Goal: Information Seeking & Learning: Learn about a topic

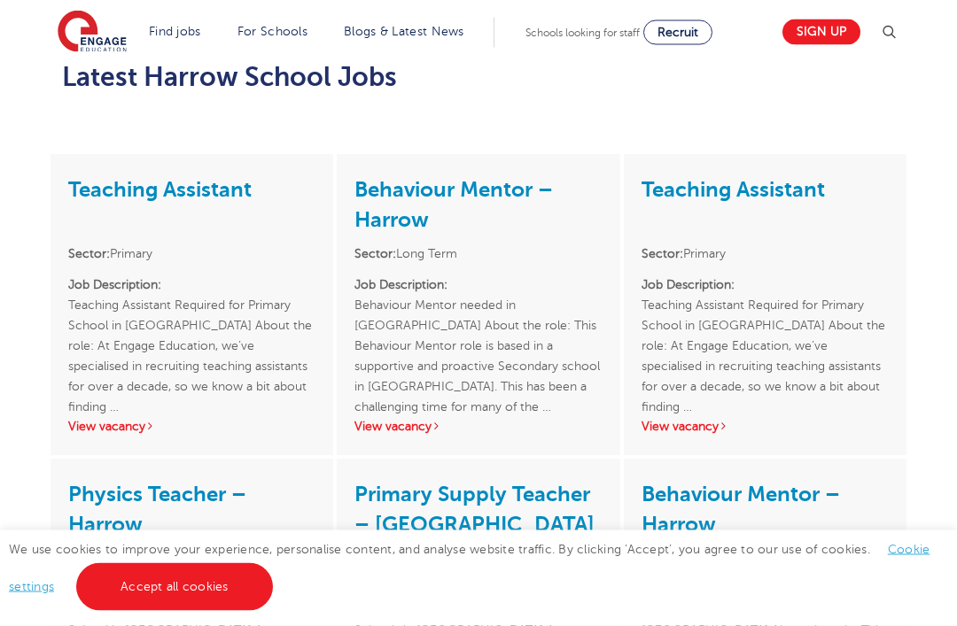
scroll to position [1723, 0]
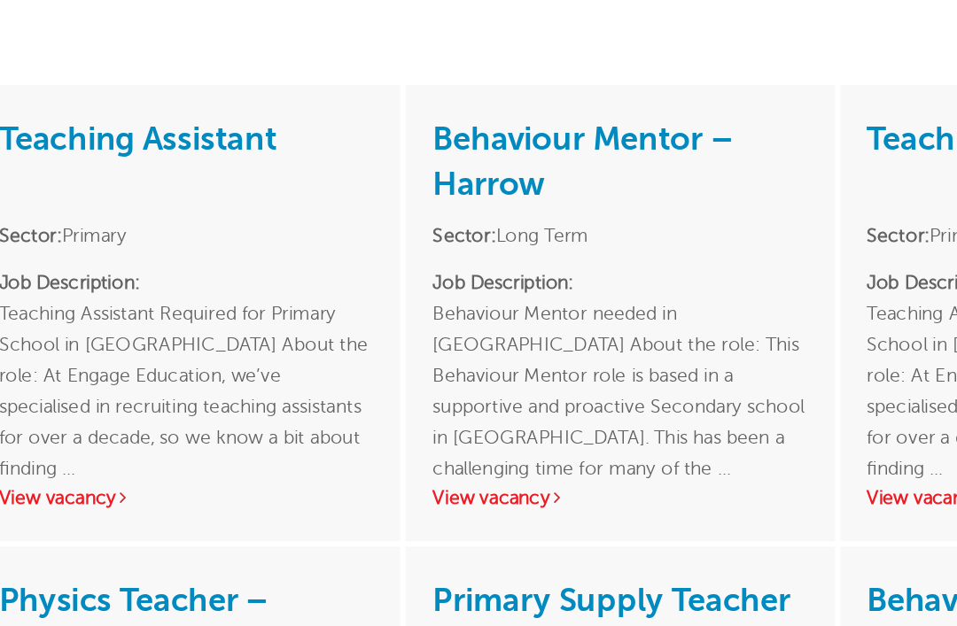
click at [68, 423] on link "View vacancy" at bounding box center [111, 429] width 87 height 13
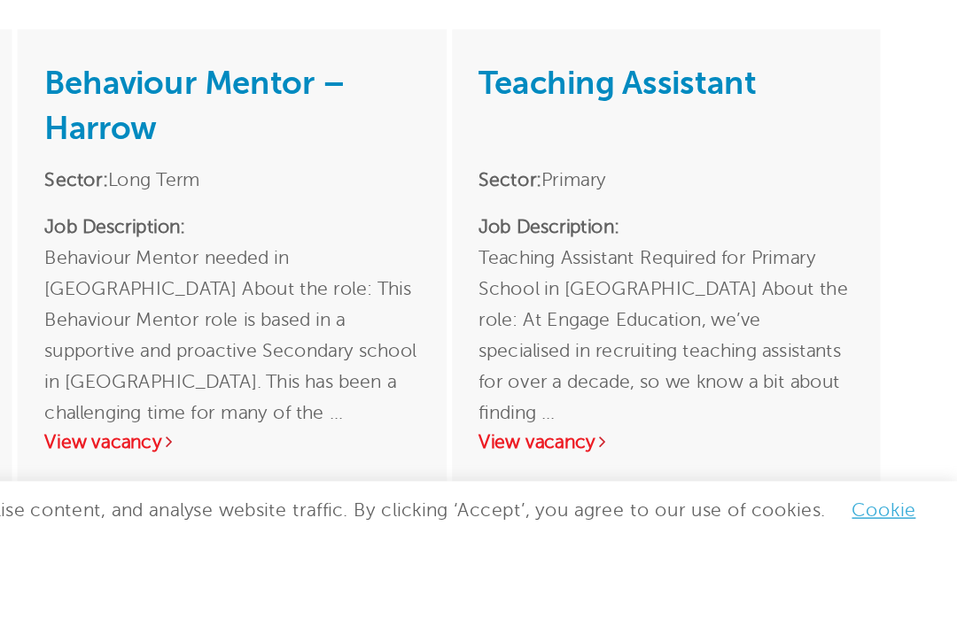
scroll to position [1649, 0]
click at [642, 497] on link "View vacancy" at bounding box center [685, 503] width 87 height 13
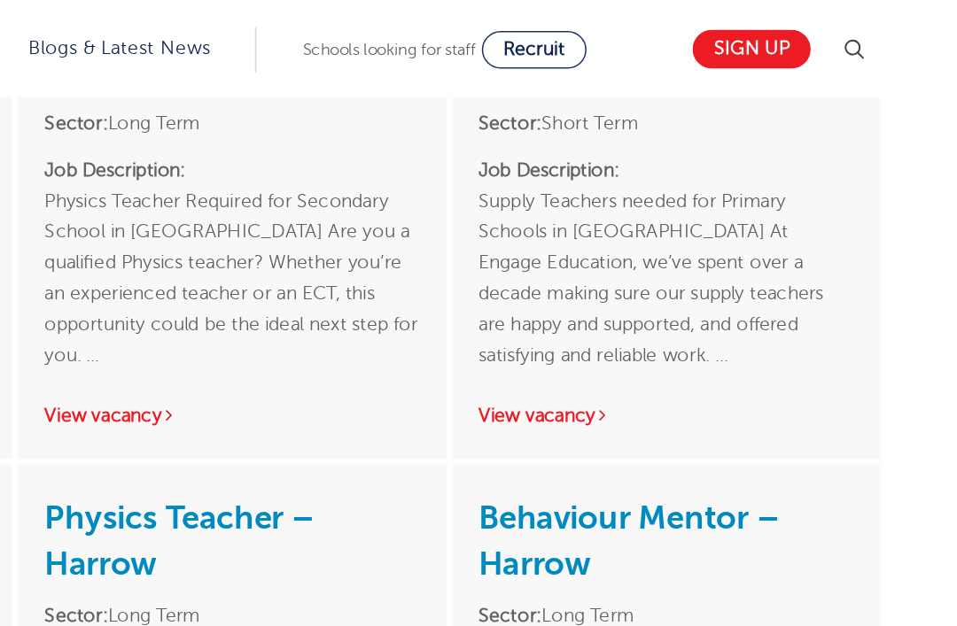
scroll to position [3170, 0]
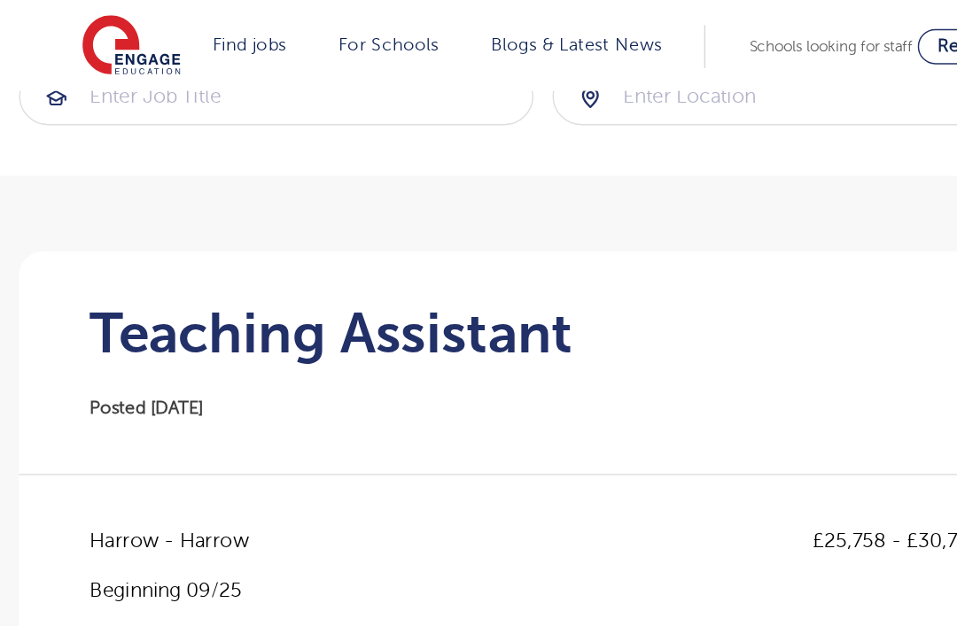
scroll to position [36, 0]
